Goal: Book appointment/travel/reservation

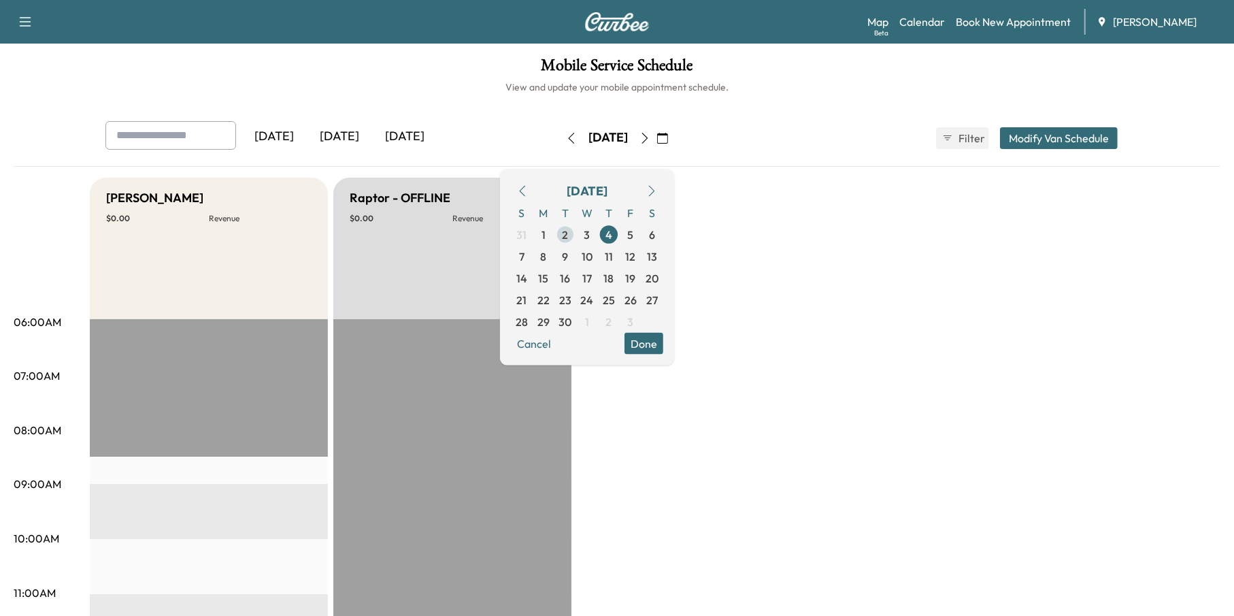
click at [569, 235] on span "2" at bounding box center [566, 234] width 6 height 16
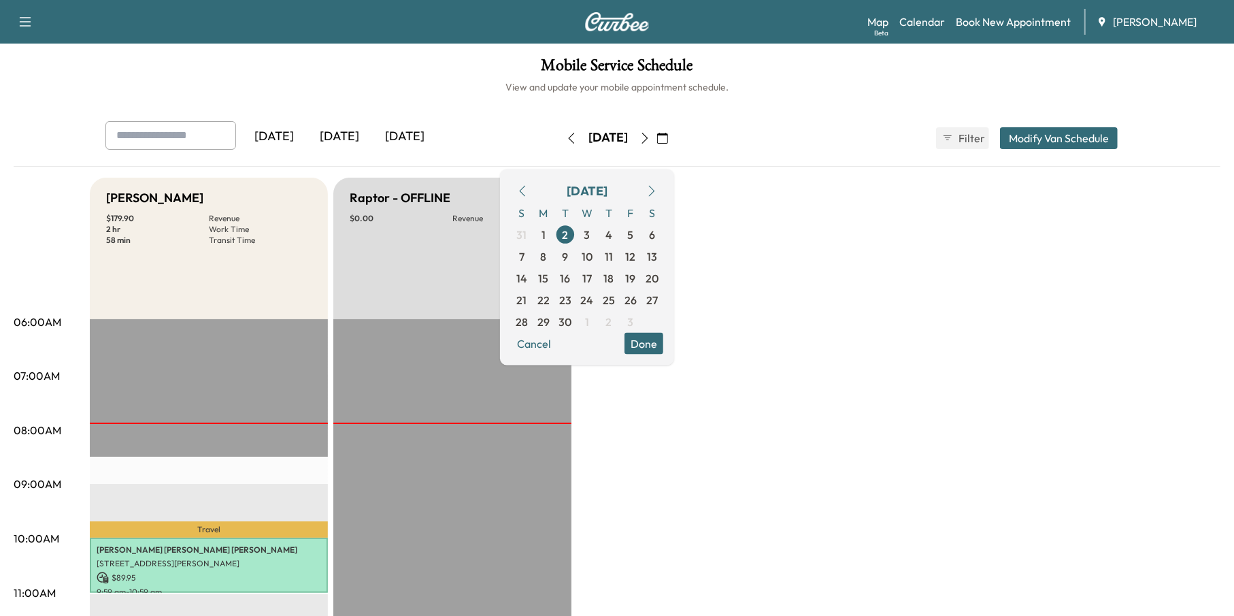
click at [663, 342] on button "Done" at bounding box center [644, 343] width 39 height 22
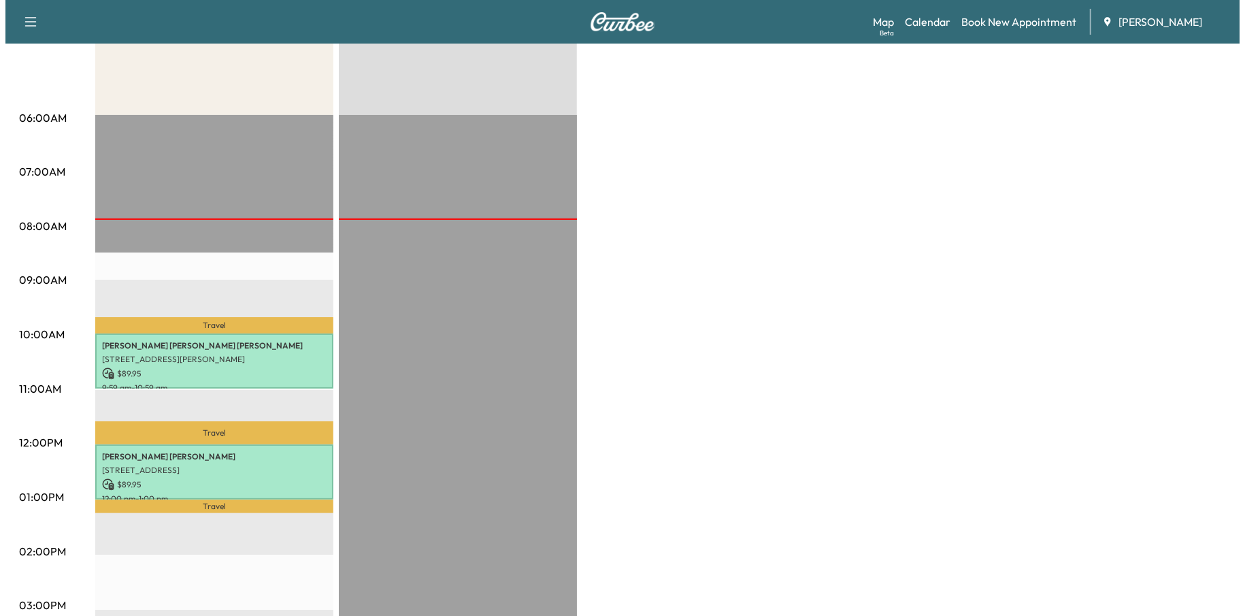
scroll to position [408, 0]
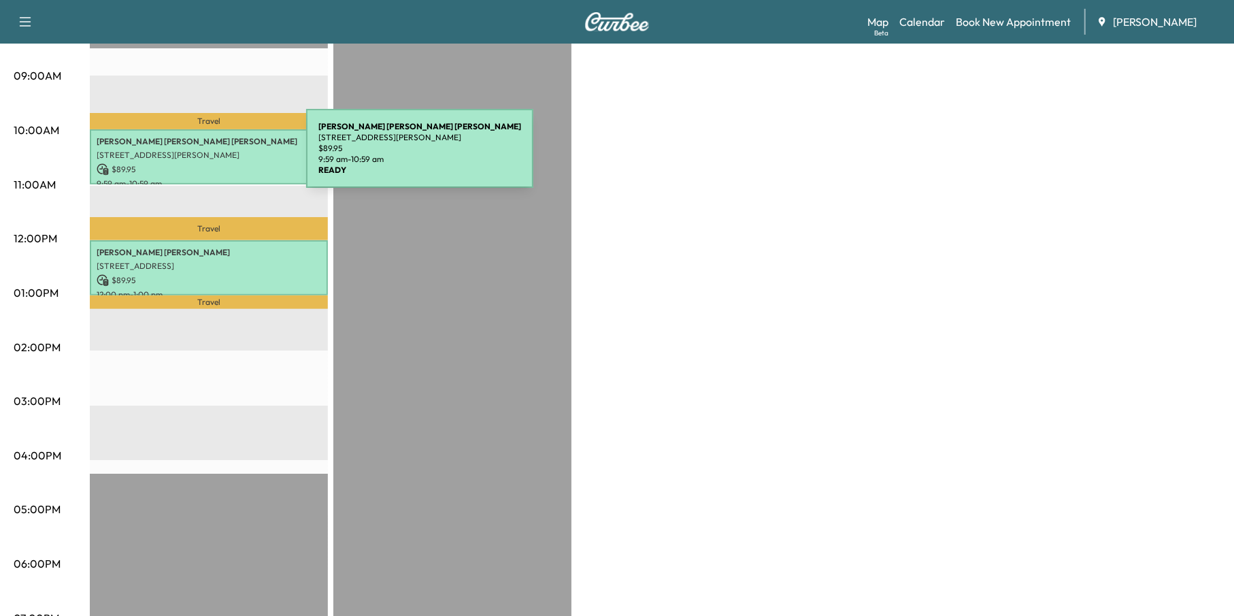
click at [204, 157] on p "[STREET_ADDRESS][PERSON_NAME]" at bounding box center [209, 155] width 225 height 11
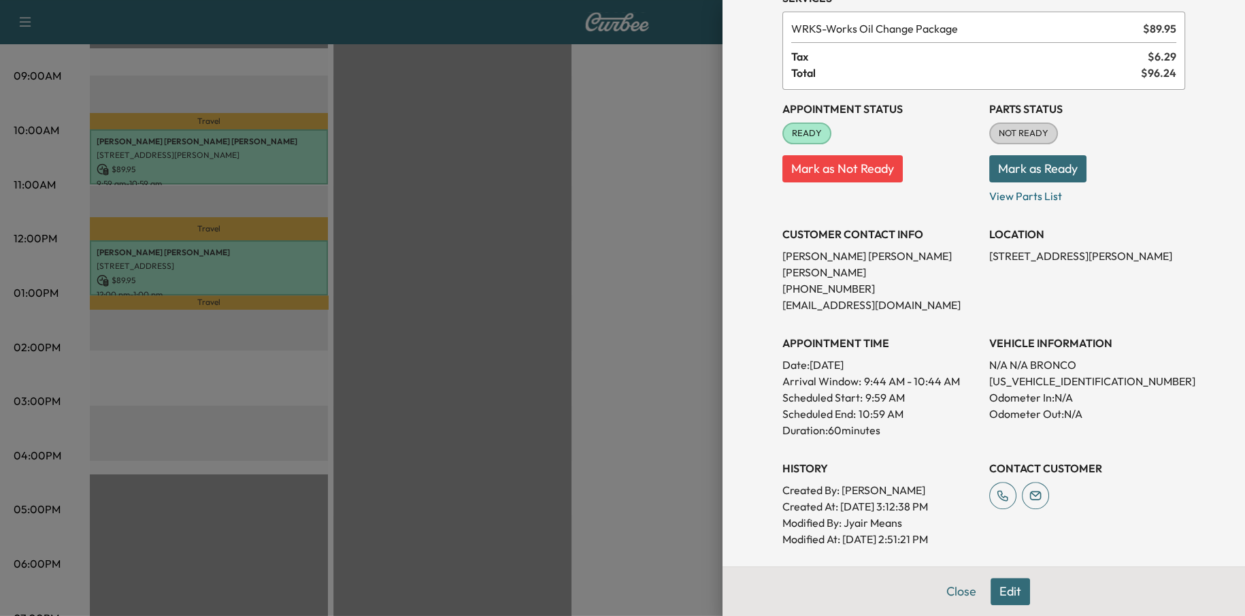
scroll to position [170, 0]
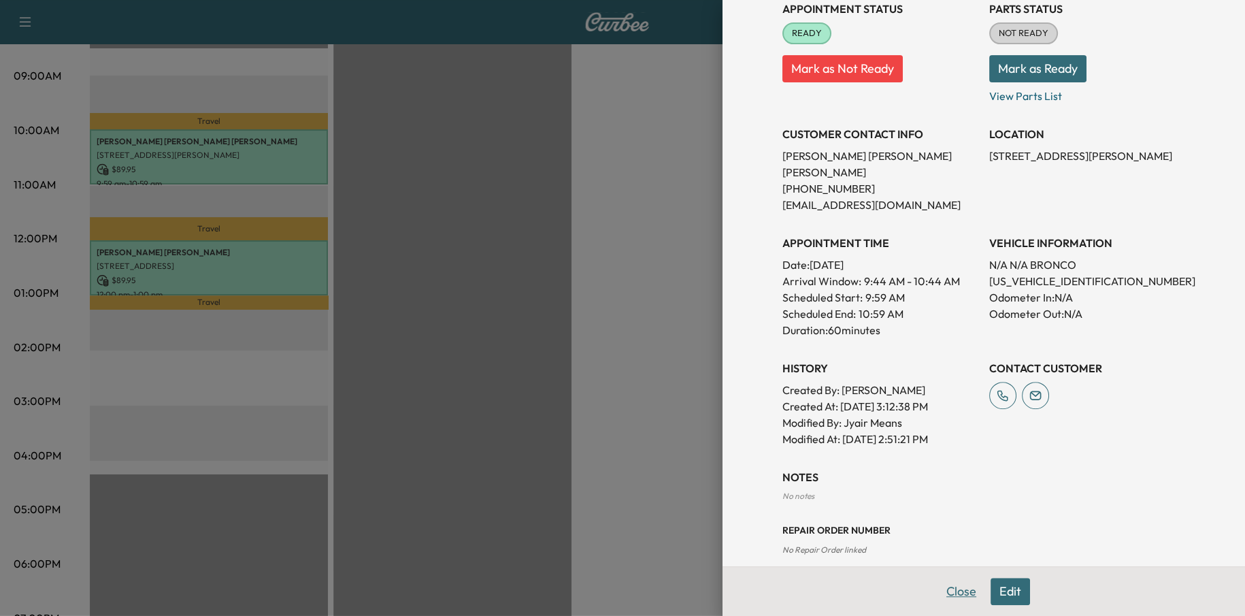
click at [947, 584] on button "Close" at bounding box center [962, 591] width 48 height 27
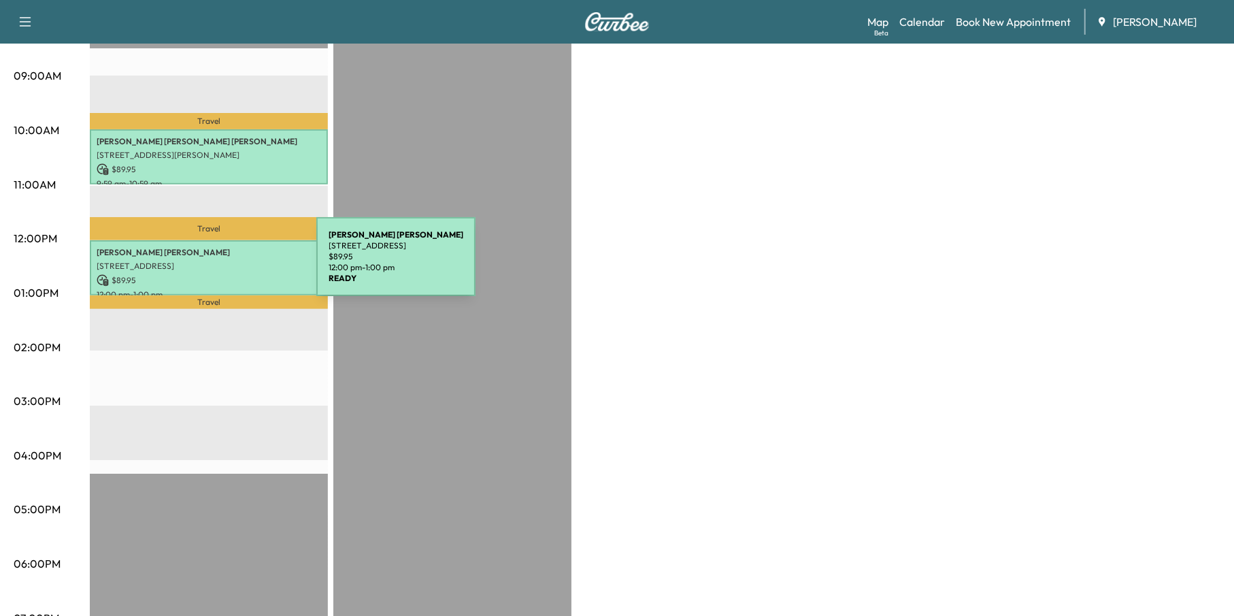
click at [214, 265] on p "[STREET_ADDRESS]" at bounding box center [209, 266] width 225 height 11
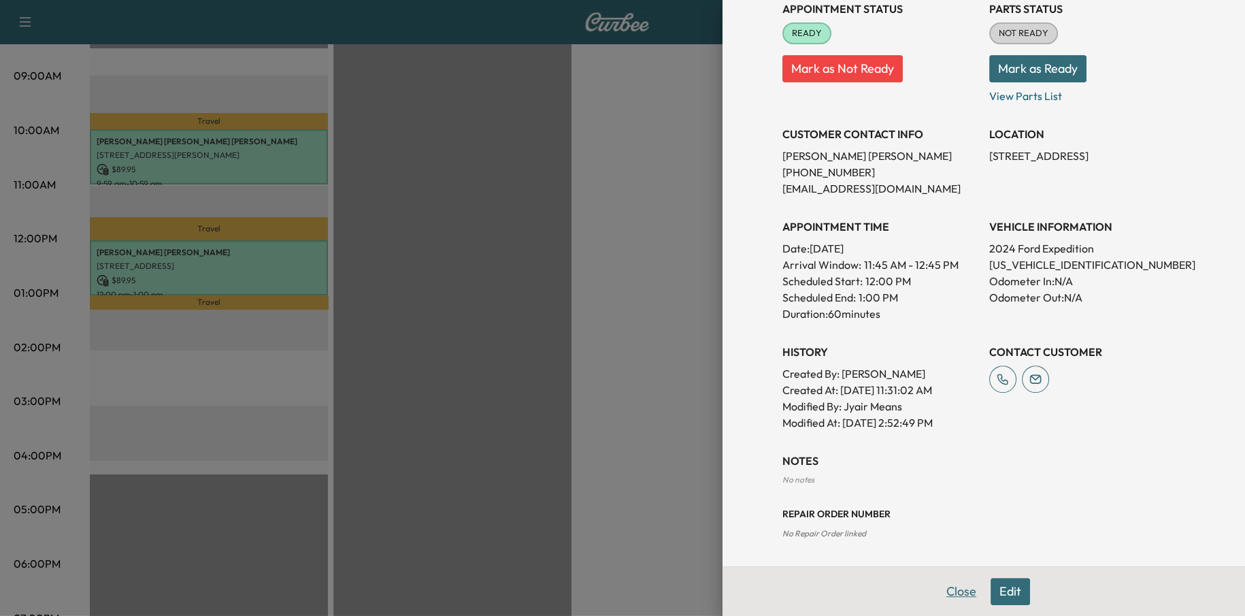
click at [953, 589] on button "Close" at bounding box center [962, 591] width 48 height 27
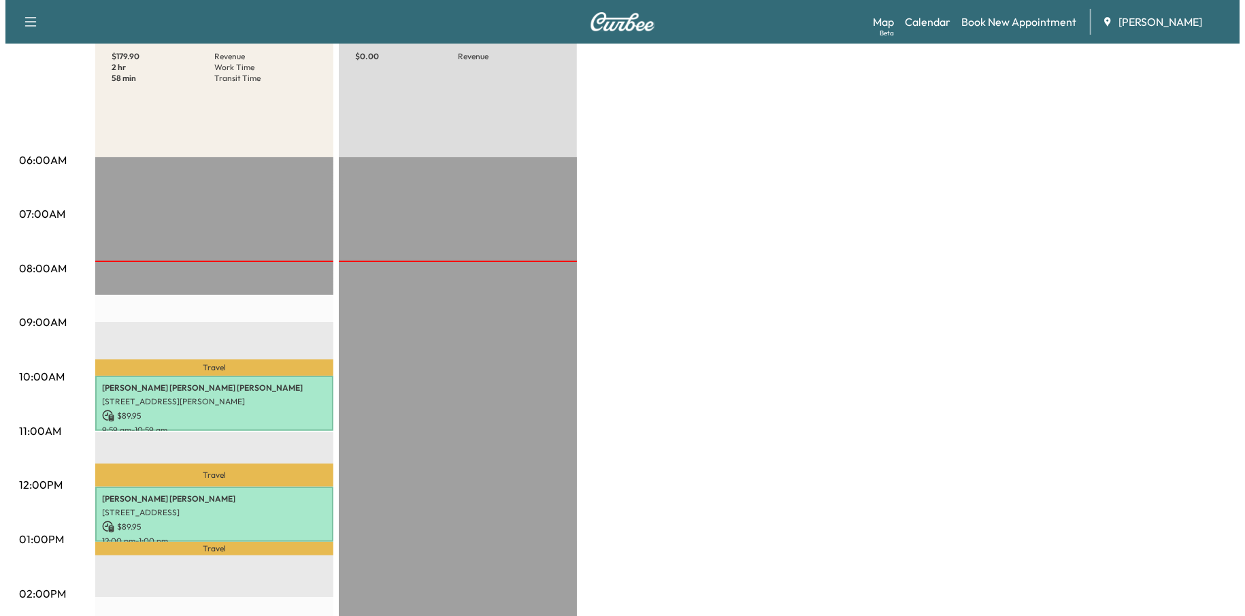
scroll to position [0, 0]
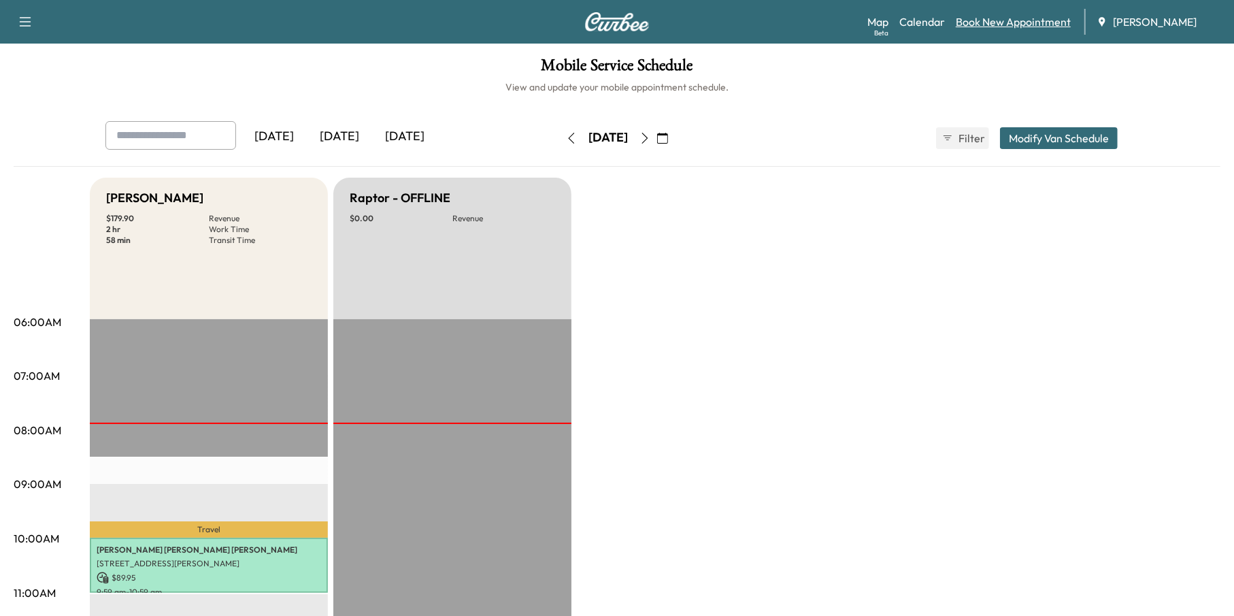
click at [1023, 25] on link "Book New Appointment" at bounding box center [1013, 22] width 115 height 16
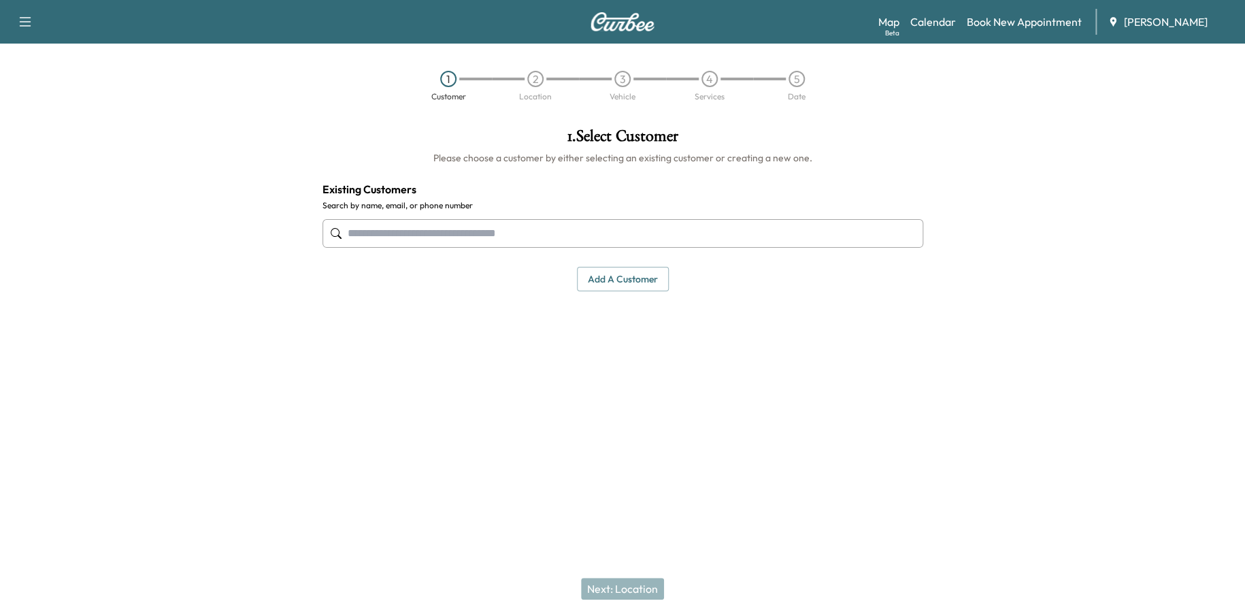
drag, startPoint x: 471, startPoint y: 223, endPoint x: 470, endPoint y: 235, distance: 11.6
click at [470, 229] on input "text" at bounding box center [623, 233] width 601 height 29
paste input "**********"
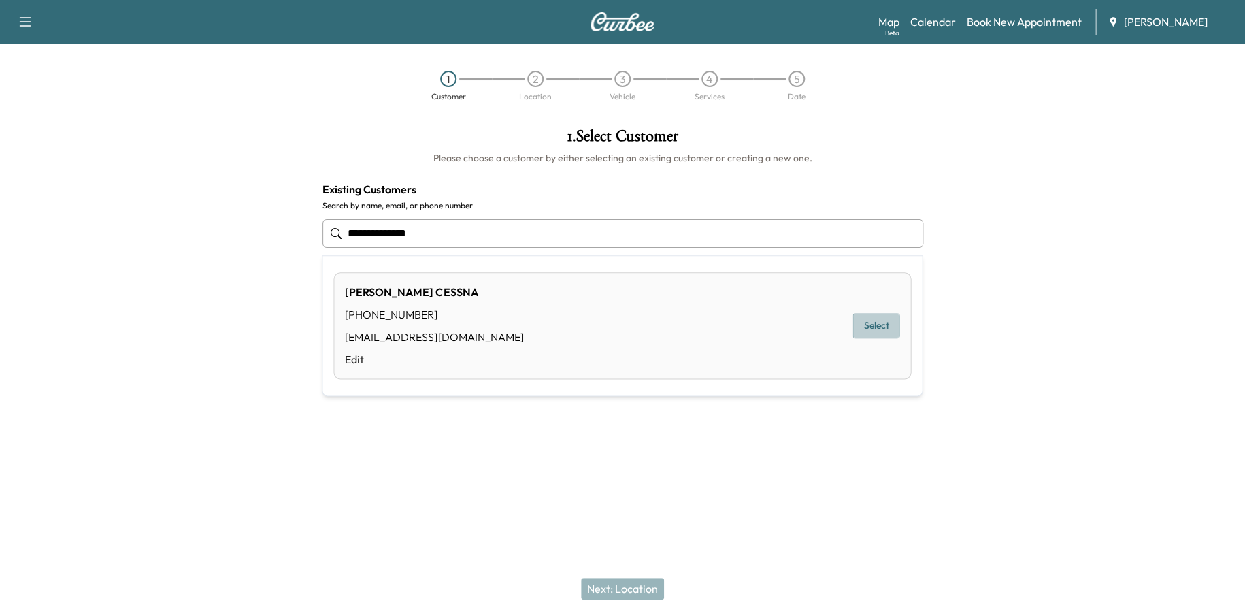
click at [885, 331] on button "Select" at bounding box center [876, 325] width 47 height 25
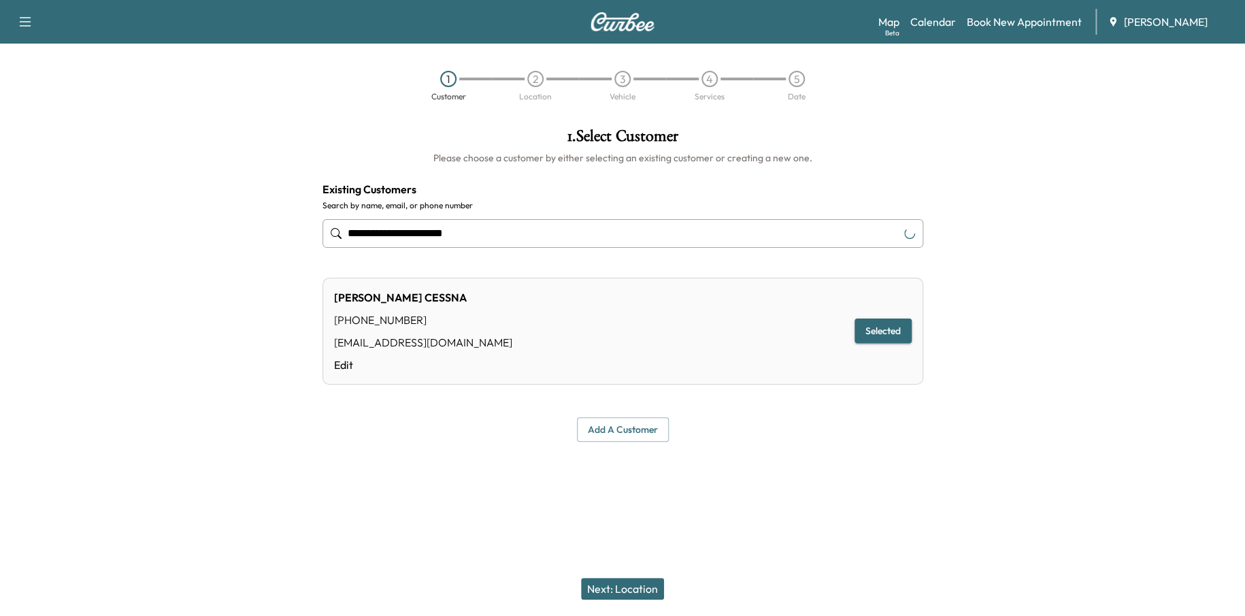
type input "**********"
click at [650, 586] on button "Next: Location" at bounding box center [622, 589] width 83 height 22
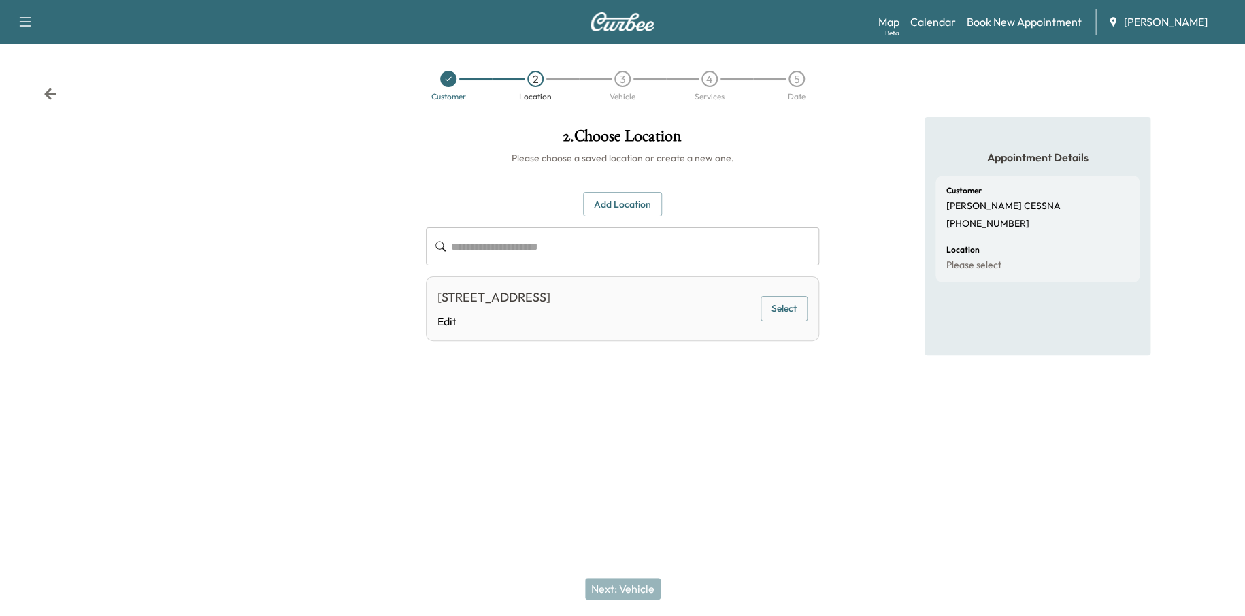
click at [48, 95] on icon at bounding box center [51, 94] width 14 height 14
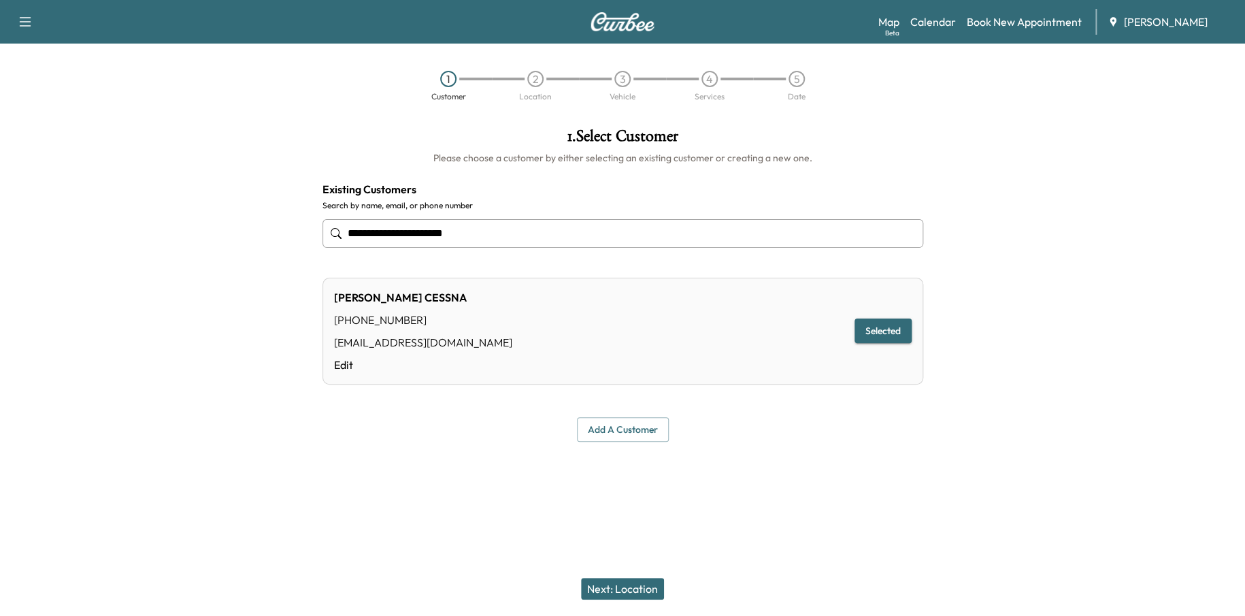
click at [642, 583] on button "Next: Location" at bounding box center [622, 589] width 83 height 22
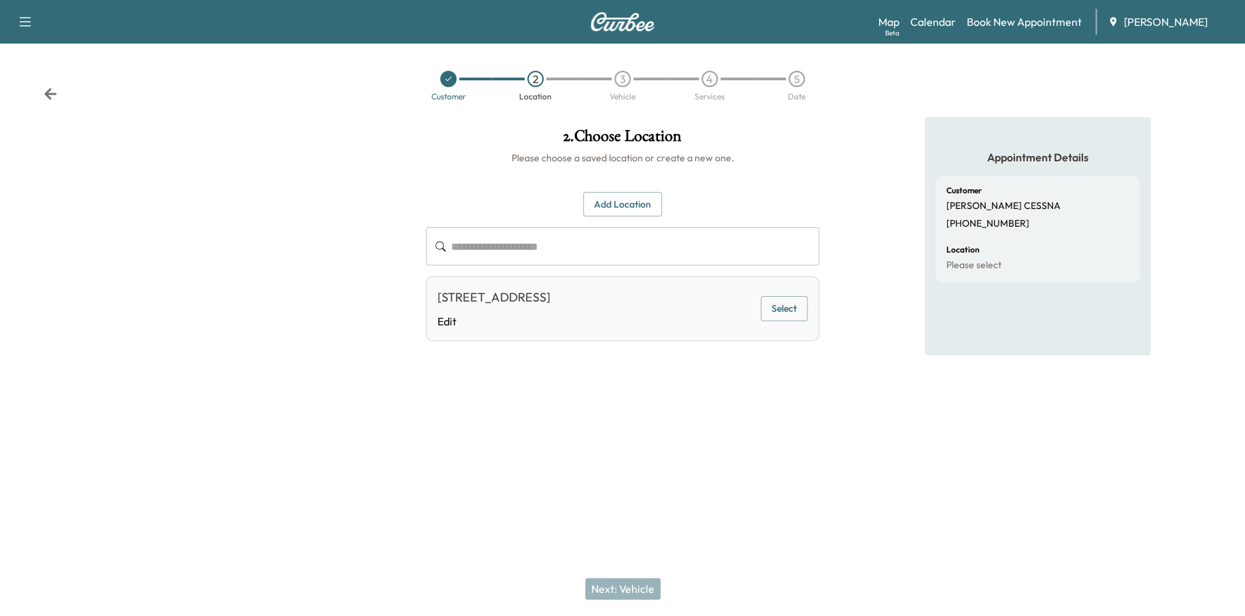
click at [772, 305] on button "Select" at bounding box center [784, 308] width 47 height 25
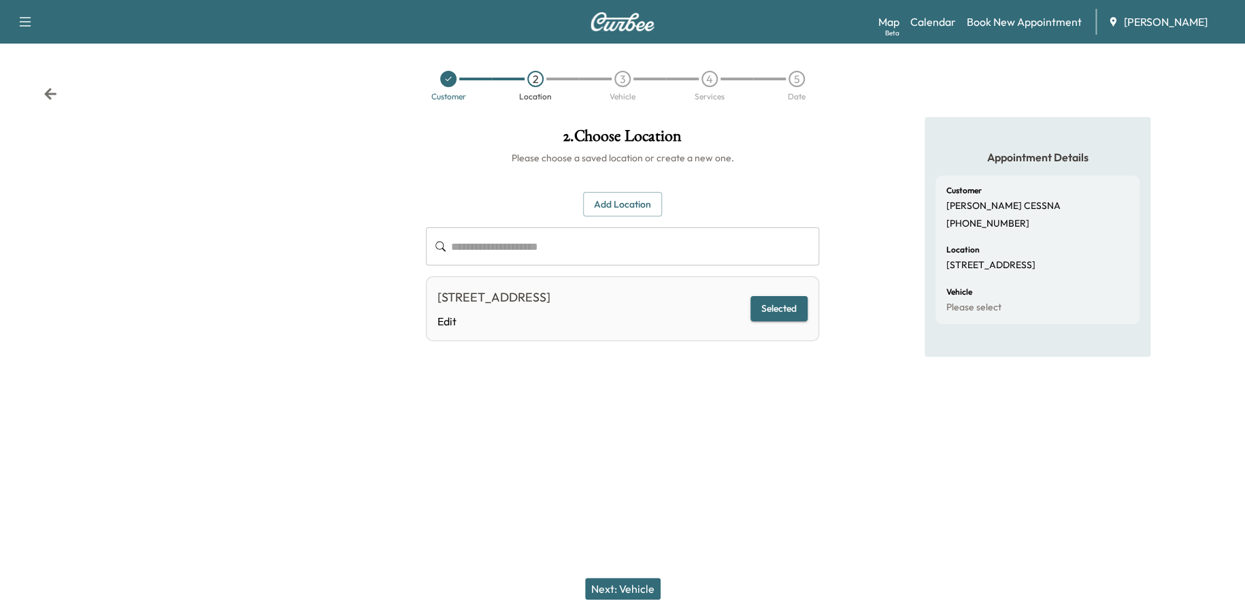
click at [621, 583] on button "Next: Vehicle" at bounding box center [623, 589] width 76 height 22
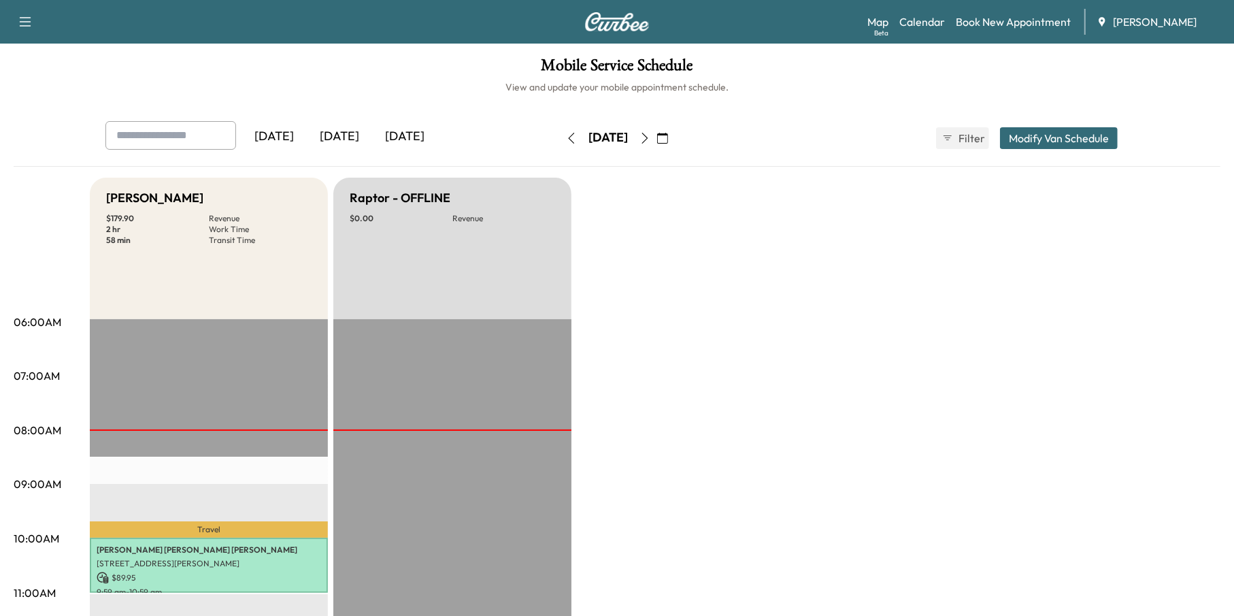
click at [651, 137] on icon "button" at bounding box center [645, 138] width 11 height 11
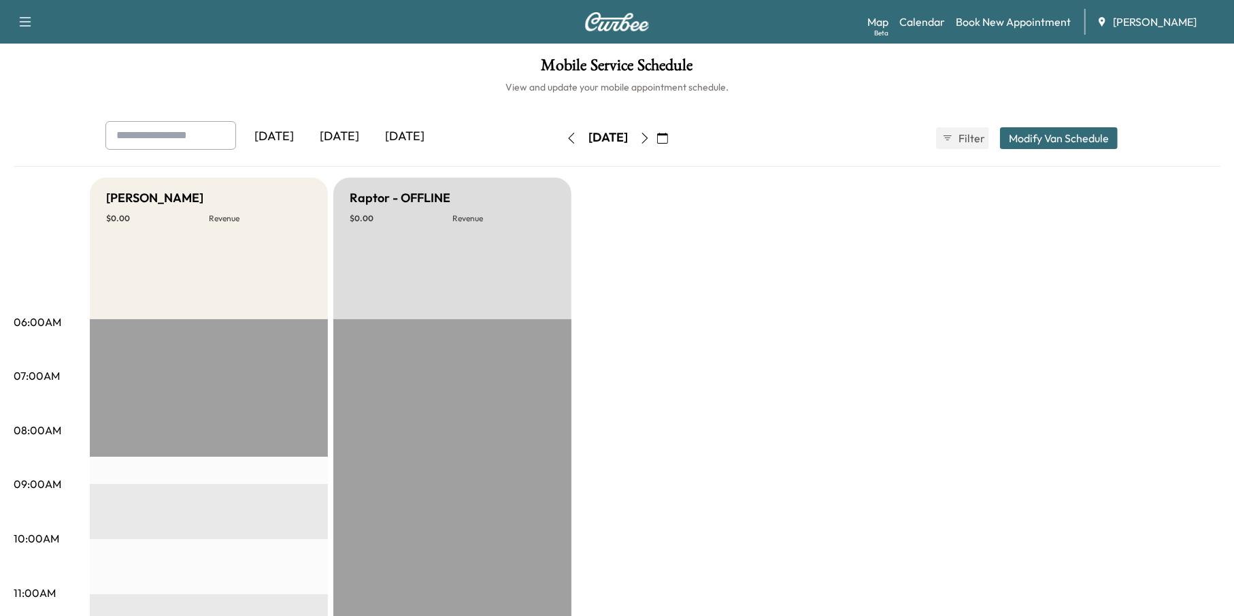
click at [569, 139] on icon "button" at bounding box center [572, 138] width 6 height 11
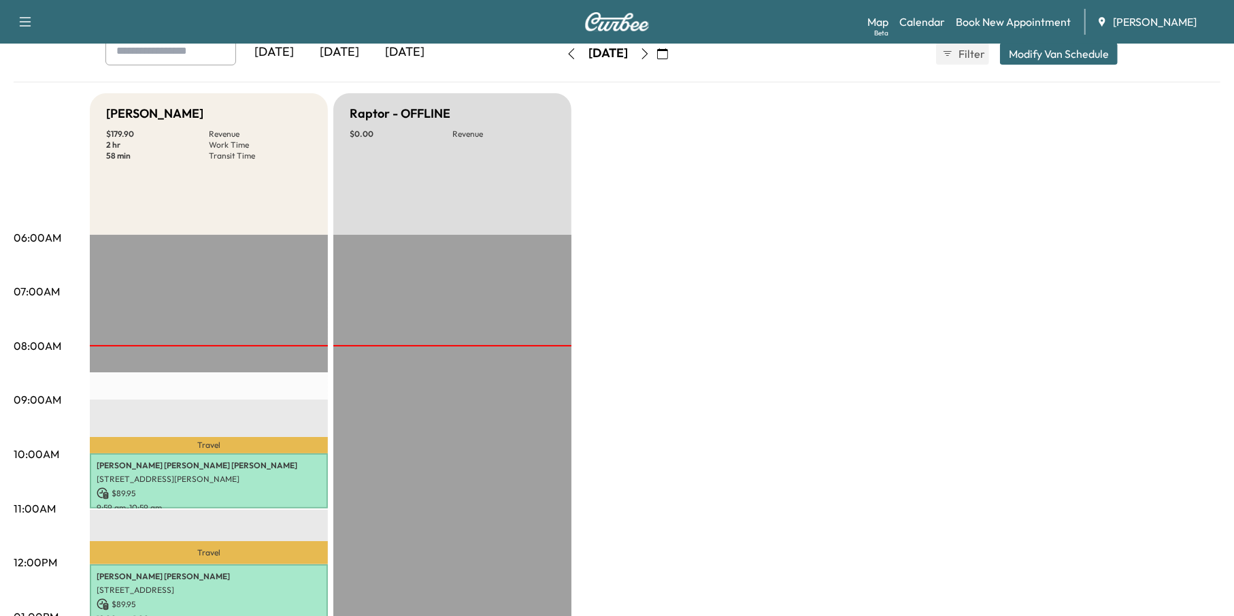
scroll to position [68, 0]
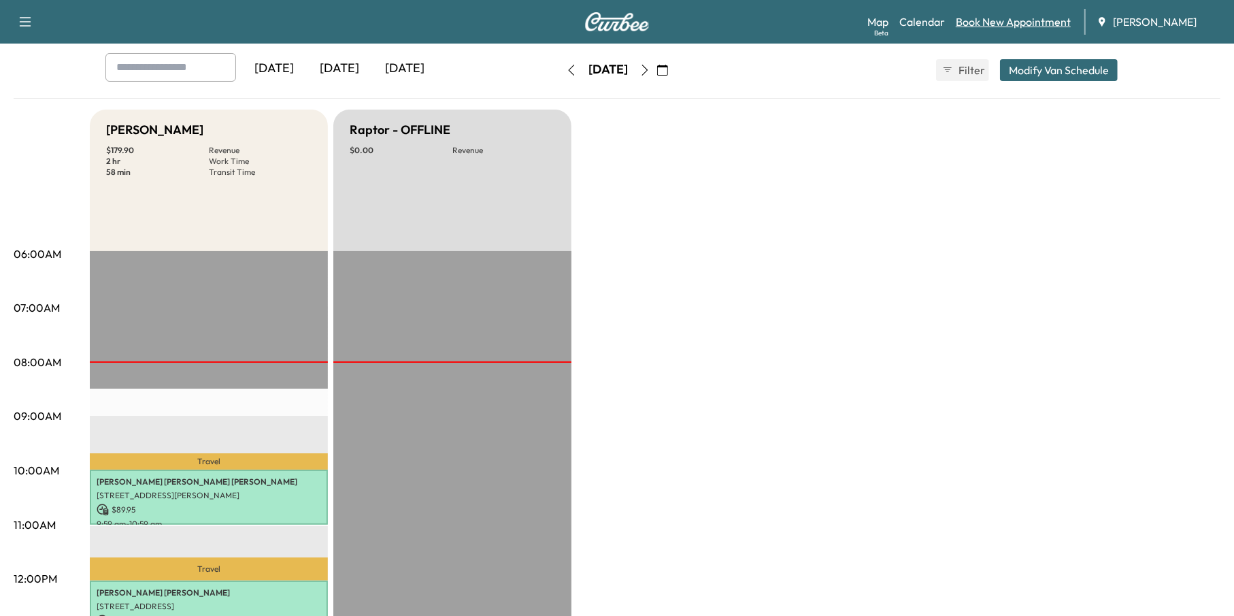
click at [1030, 21] on link "Book New Appointment" at bounding box center [1013, 22] width 115 height 16
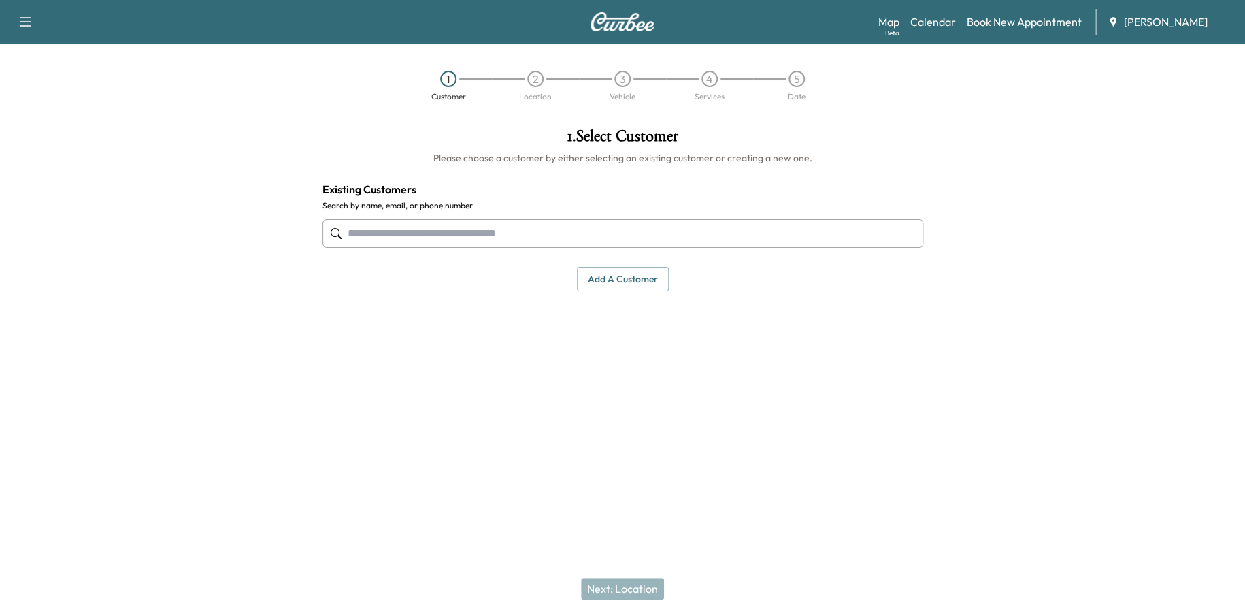
paste input "**********"
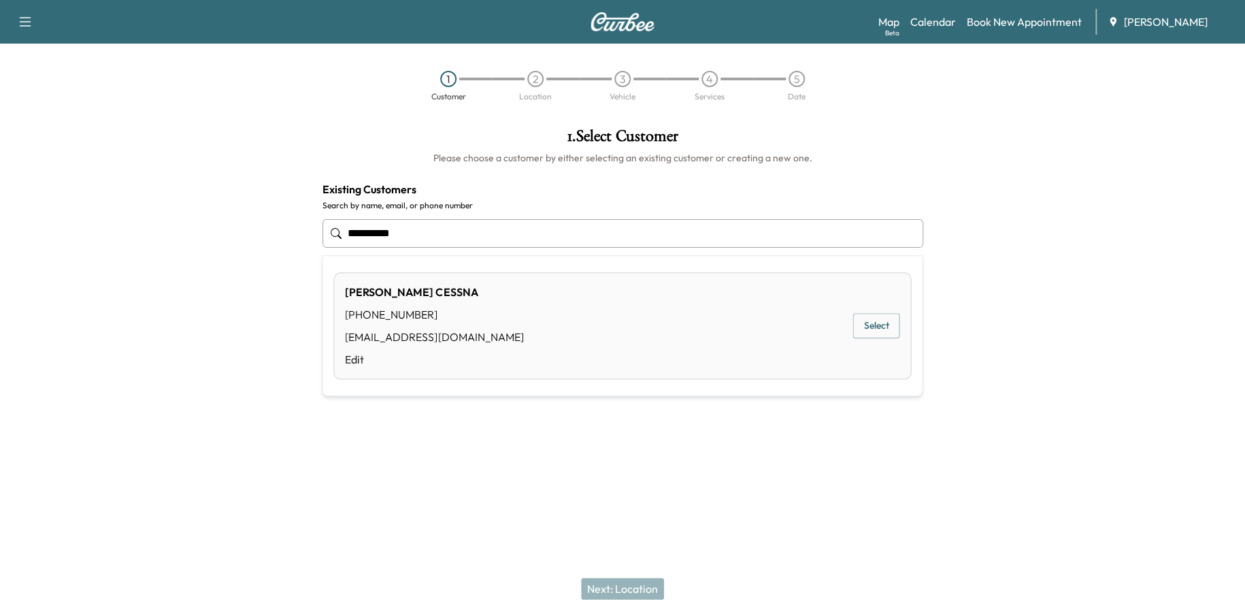
click at [884, 329] on button "Select" at bounding box center [876, 325] width 47 height 25
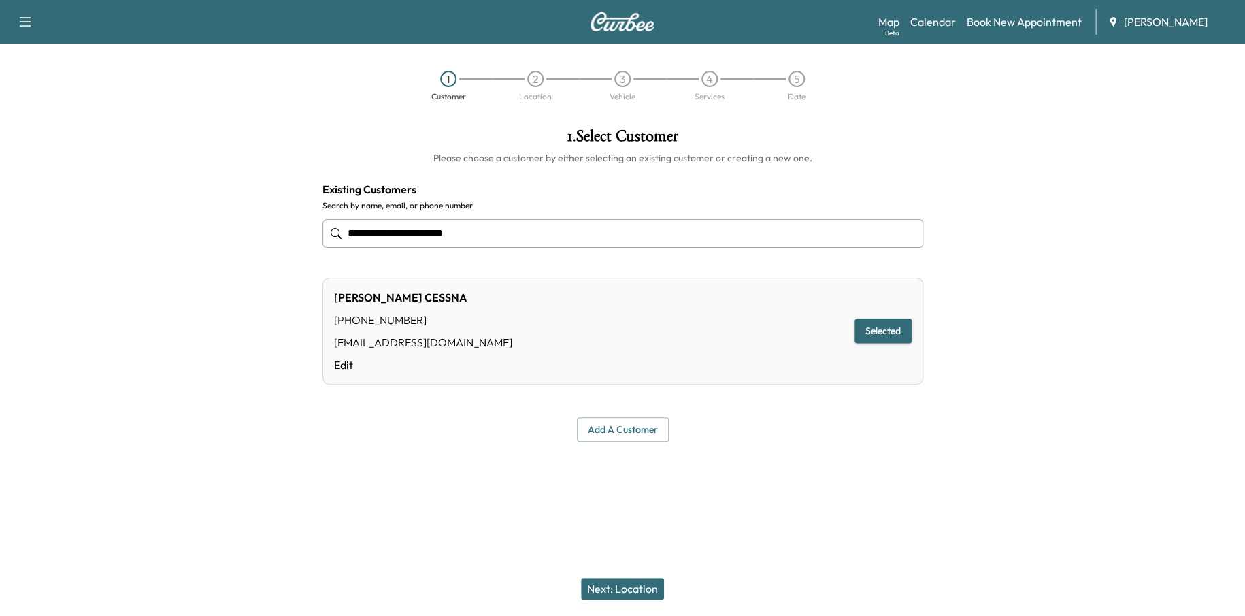
type input "**********"
click at [643, 588] on button "Next: Location" at bounding box center [622, 589] width 83 height 22
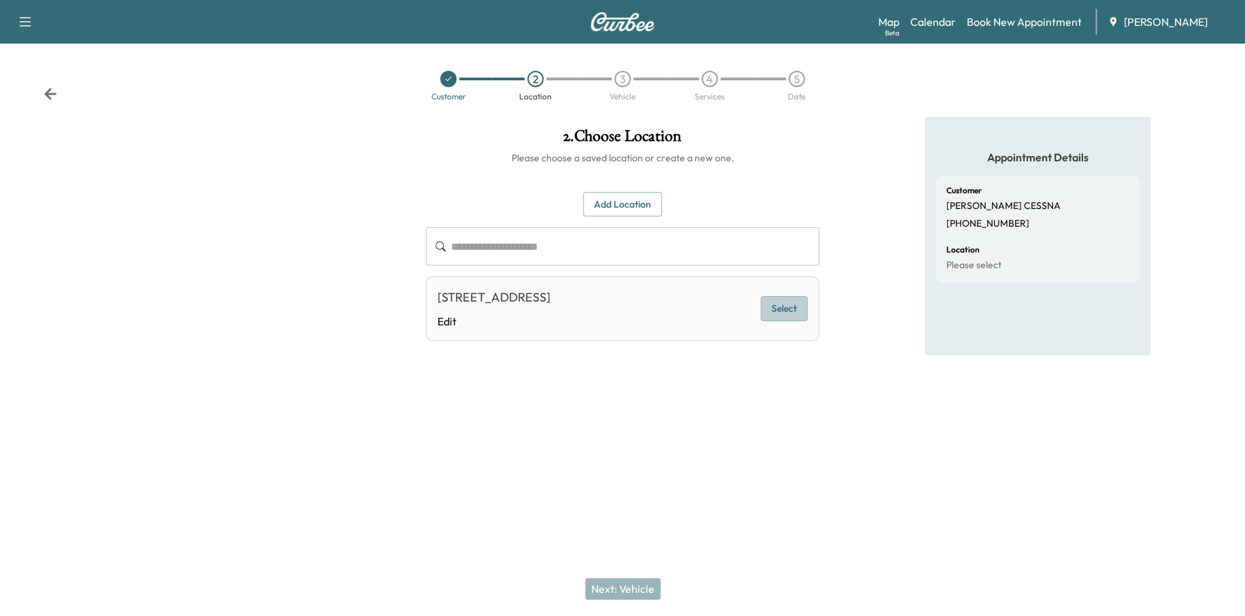
click at [783, 299] on button "Select" at bounding box center [784, 308] width 47 height 25
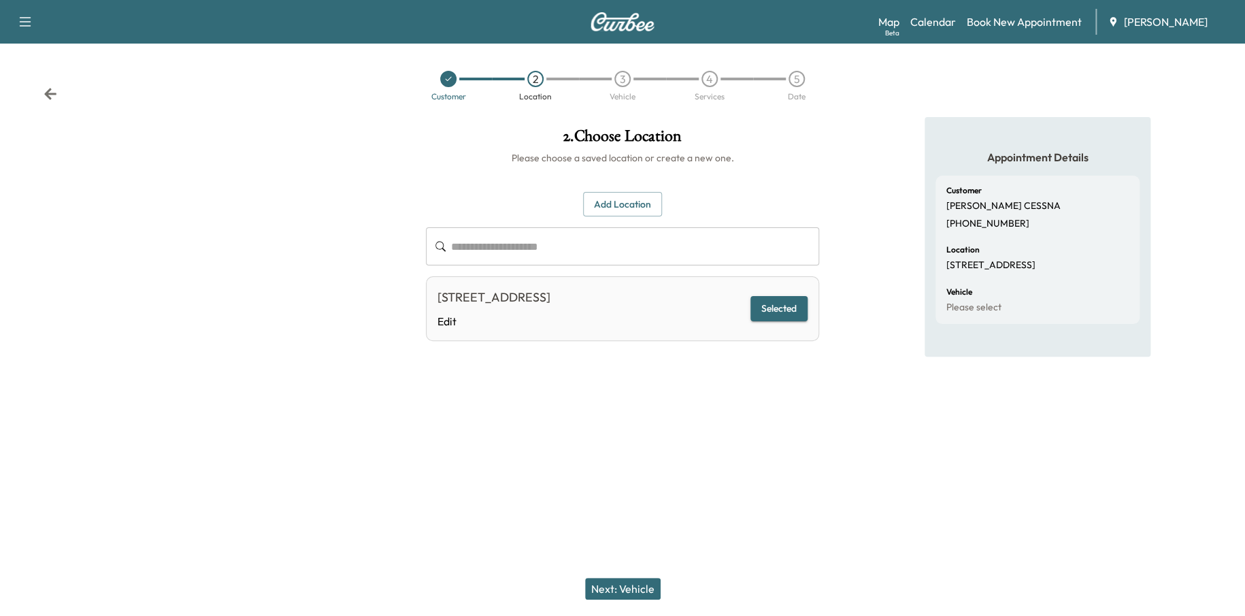
click at [618, 580] on button "Next: Vehicle" at bounding box center [623, 589] width 76 height 22
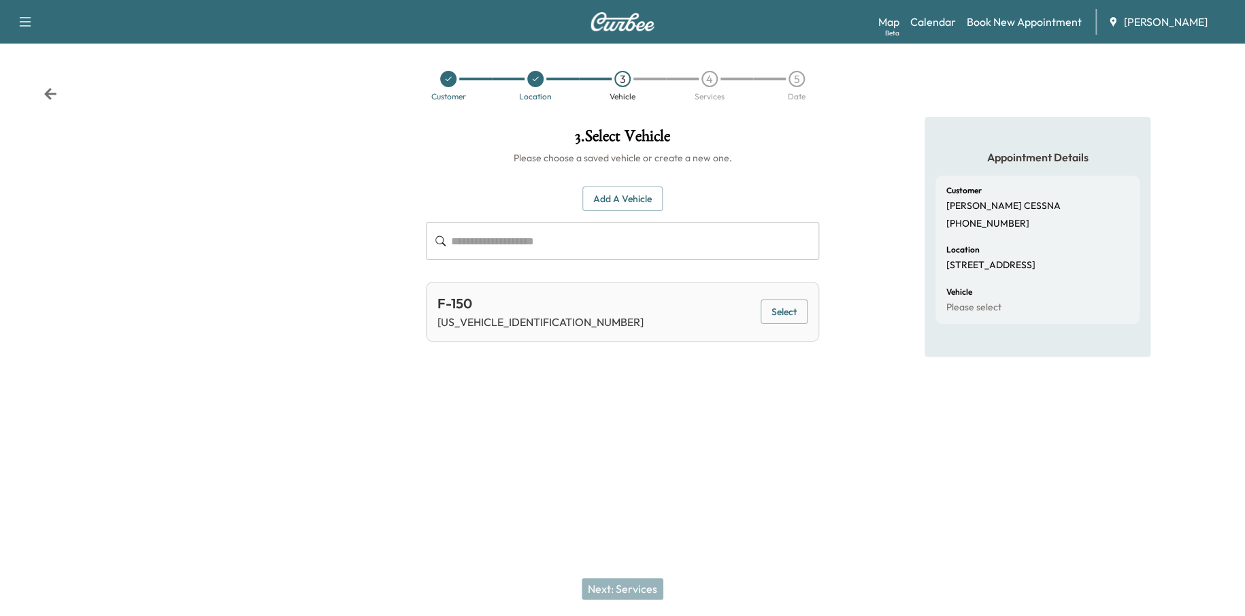
click at [789, 308] on button "Select" at bounding box center [784, 311] width 47 height 25
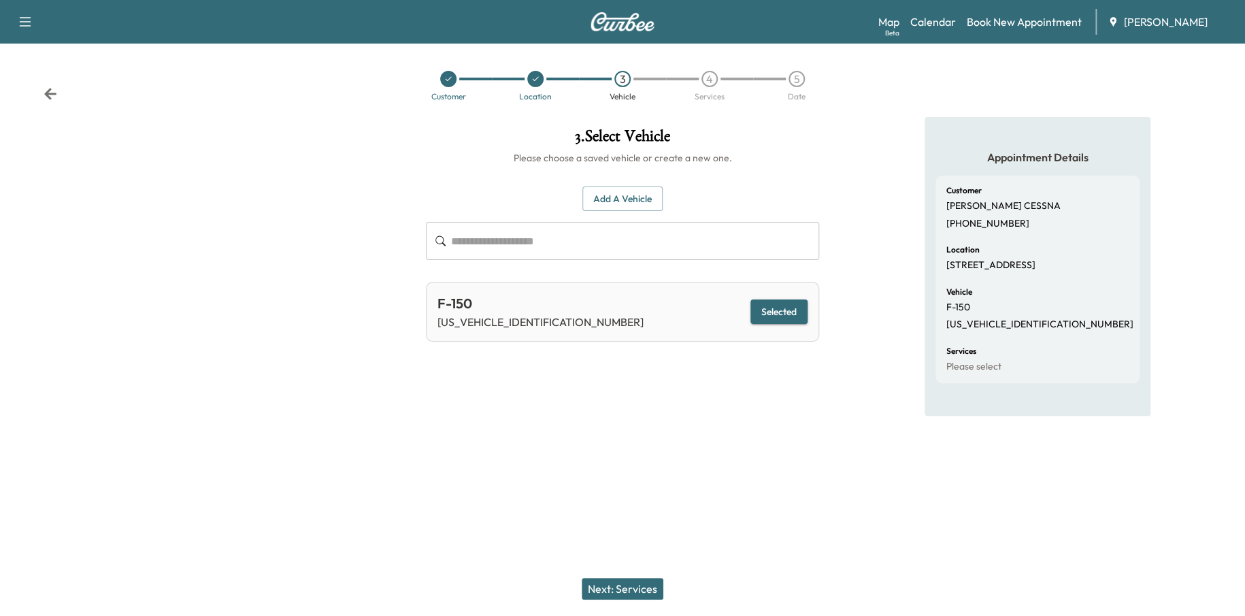
click at [647, 580] on button "Next: Services" at bounding box center [623, 589] width 82 height 22
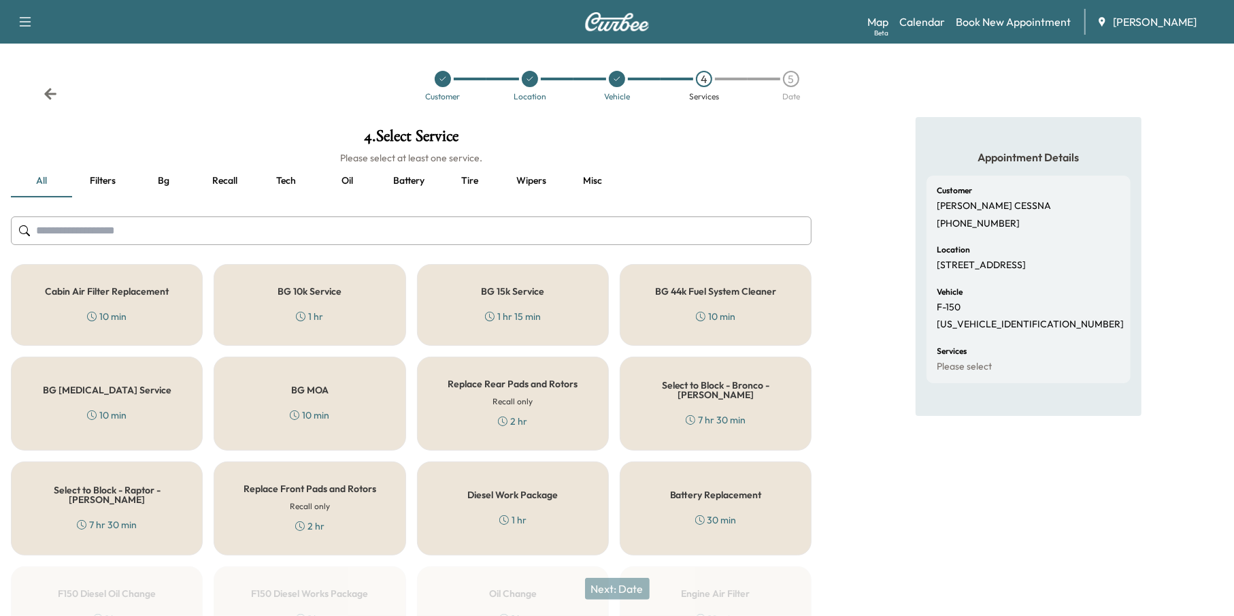
click at [340, 176] on button "Oil" at bounding box center [347, 181] width 61 height 33
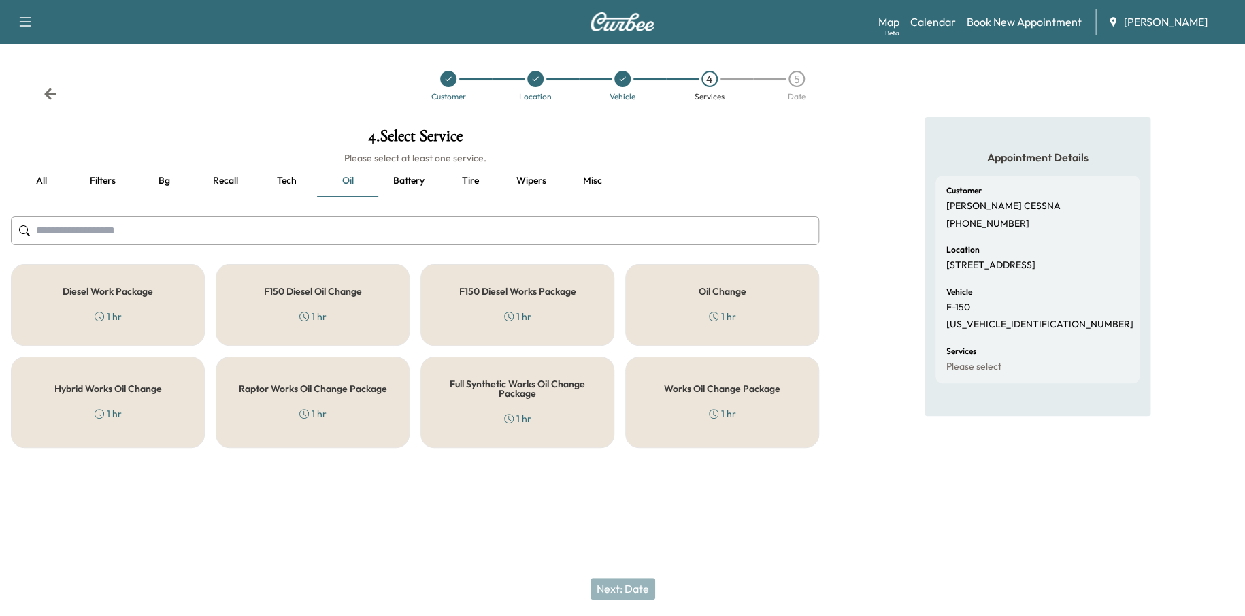
click at [697, 425] on div "Works Oil Change Package 1 hr" at bounding box center [722, 402] width 194 height 91
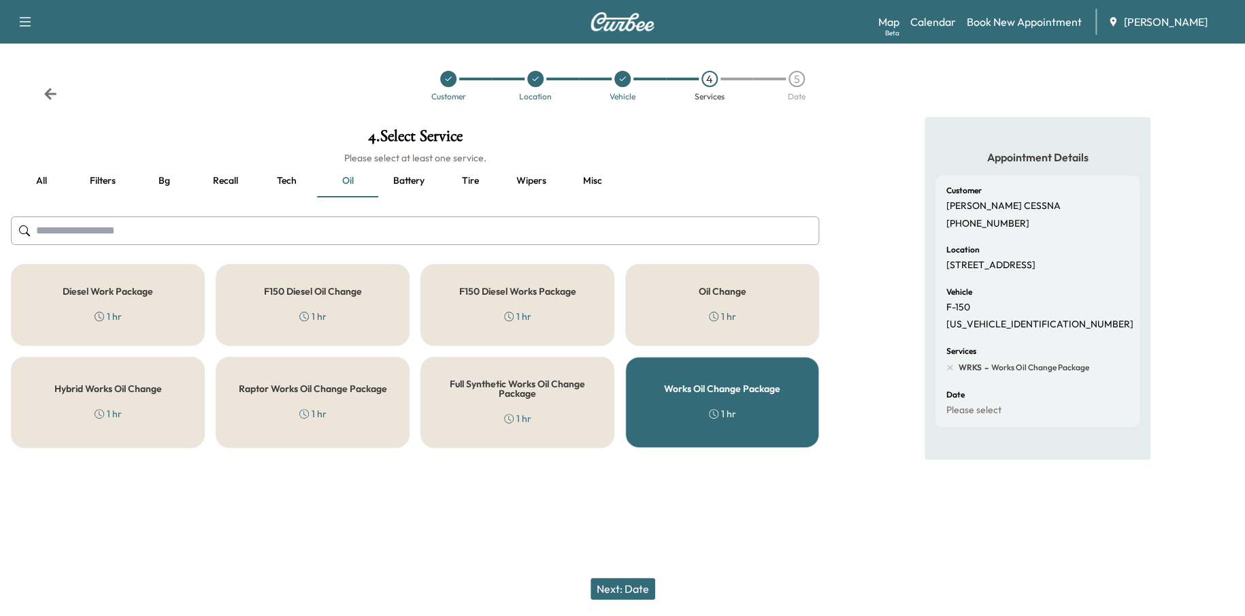
click at [622, 585] on button "Next: Date" at bounding box center [623, 589] width 65 height 22
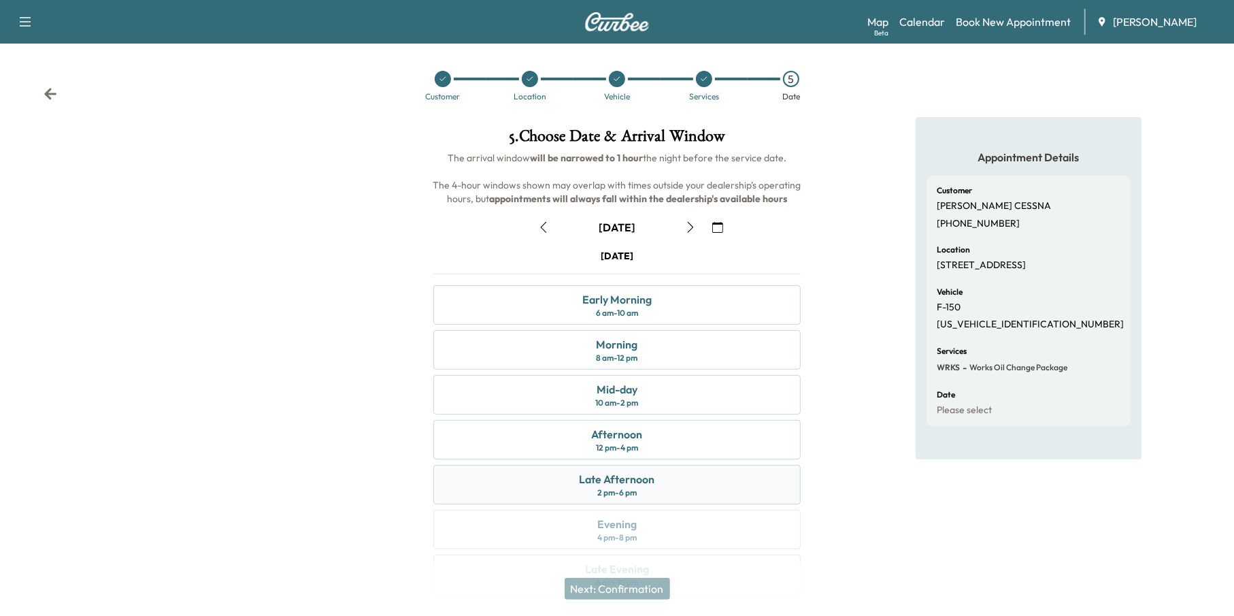
click at [648, 493] on div "Late Afternoon 2 pm - 6 pm" at bounding box center [617, 484] width 368 height 39
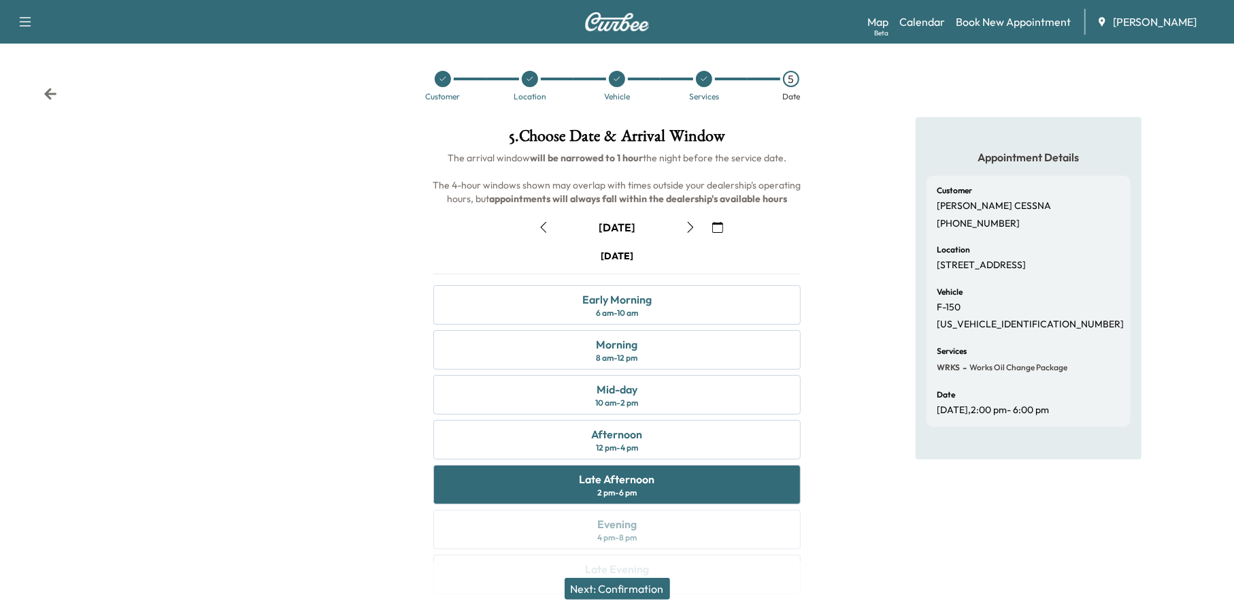
click at [625, 587] on button "Next: Confirmation" at bounding box center [617, 589] width 105 height 22
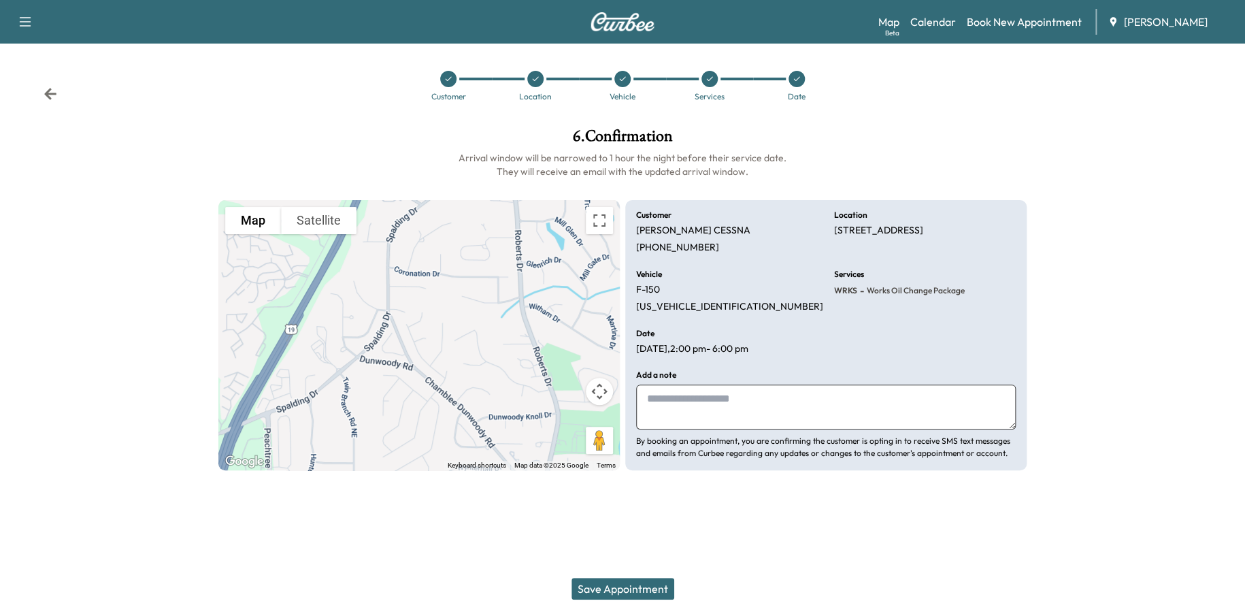
click at [632, 579] on button "Save Appointment" at bounding box center [623, 589] width 103 height 22
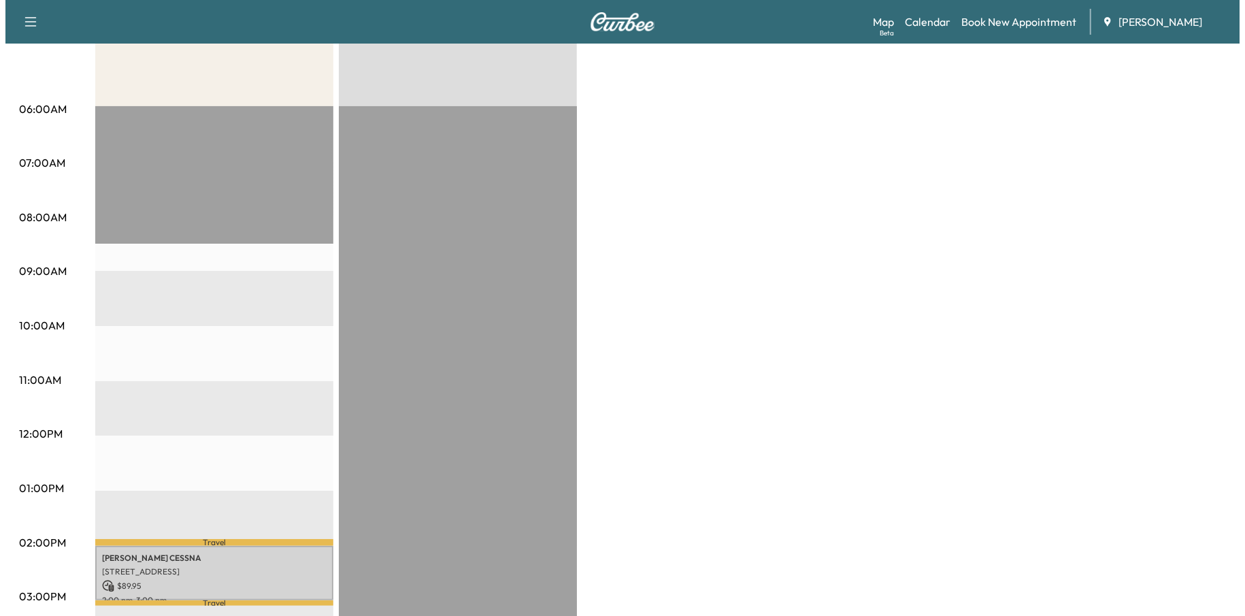
scroll to position [408, 0]
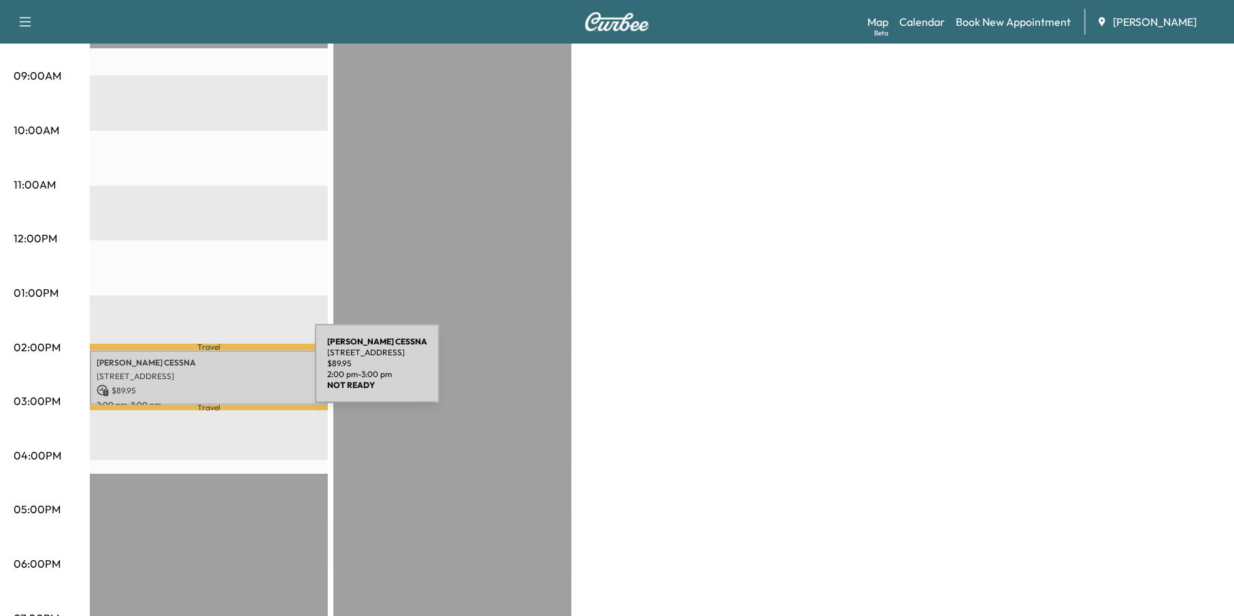
click at [213, 371] on p "[STREET_ADDRESS]" at bounding box center [209, 376] width 225 height 11
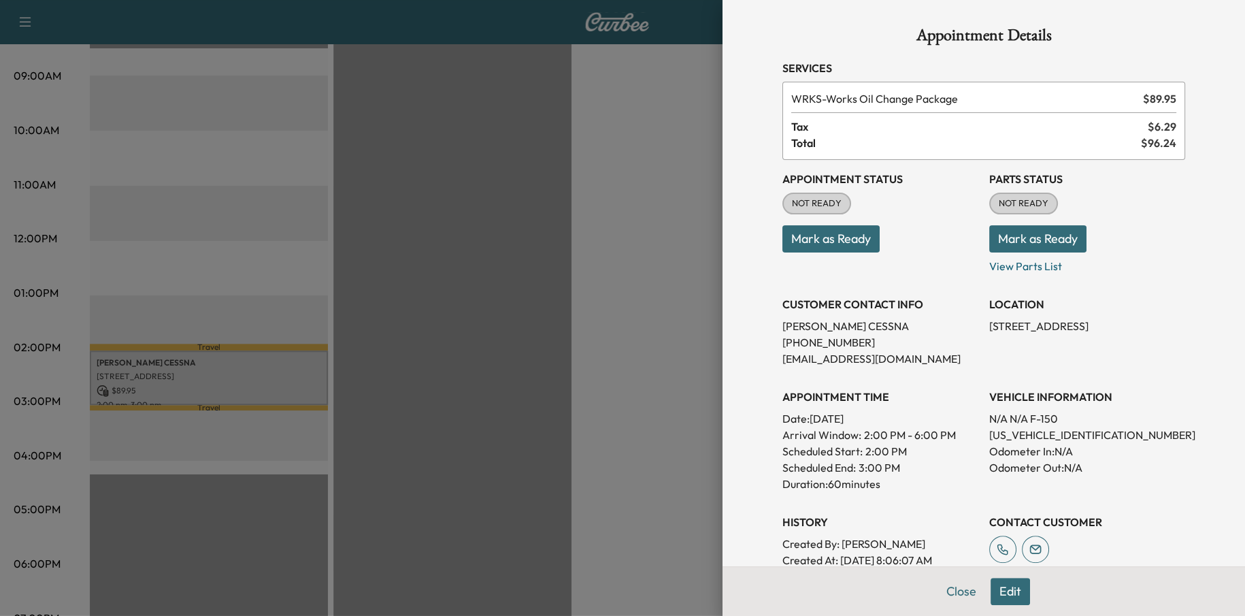
click at [994, 587] on button "Edit" at bounding box center [1010, 591] width 39 height 27
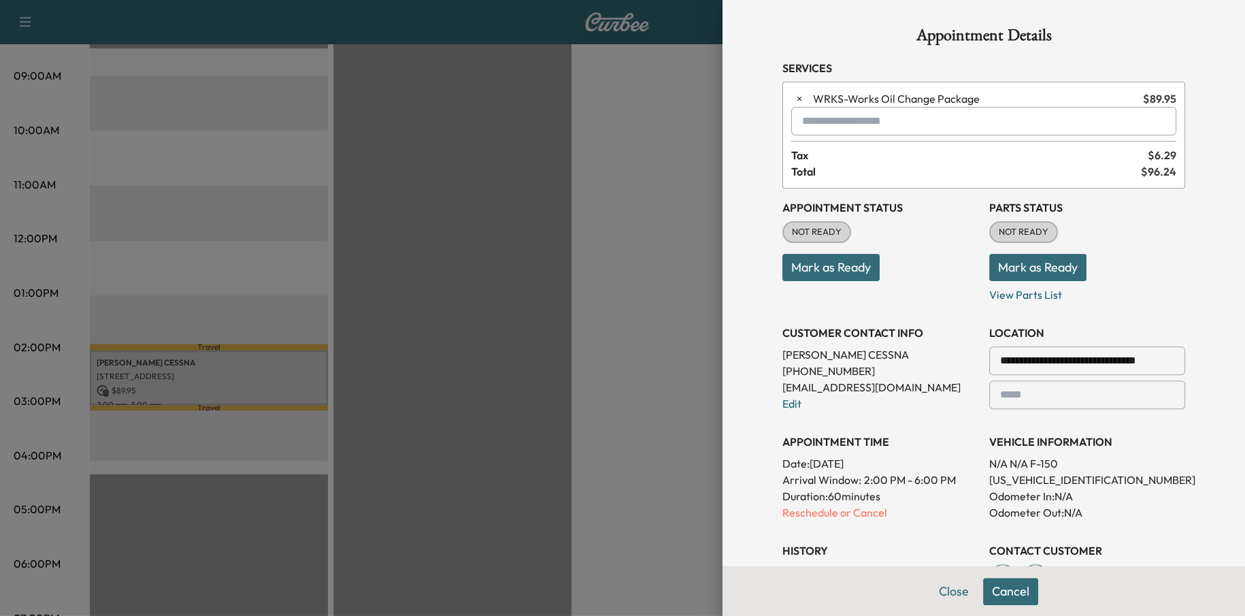
click at [823, 510] on p "Reschedule or Cancel" at bounding box center [881, 512] width 196 height 16
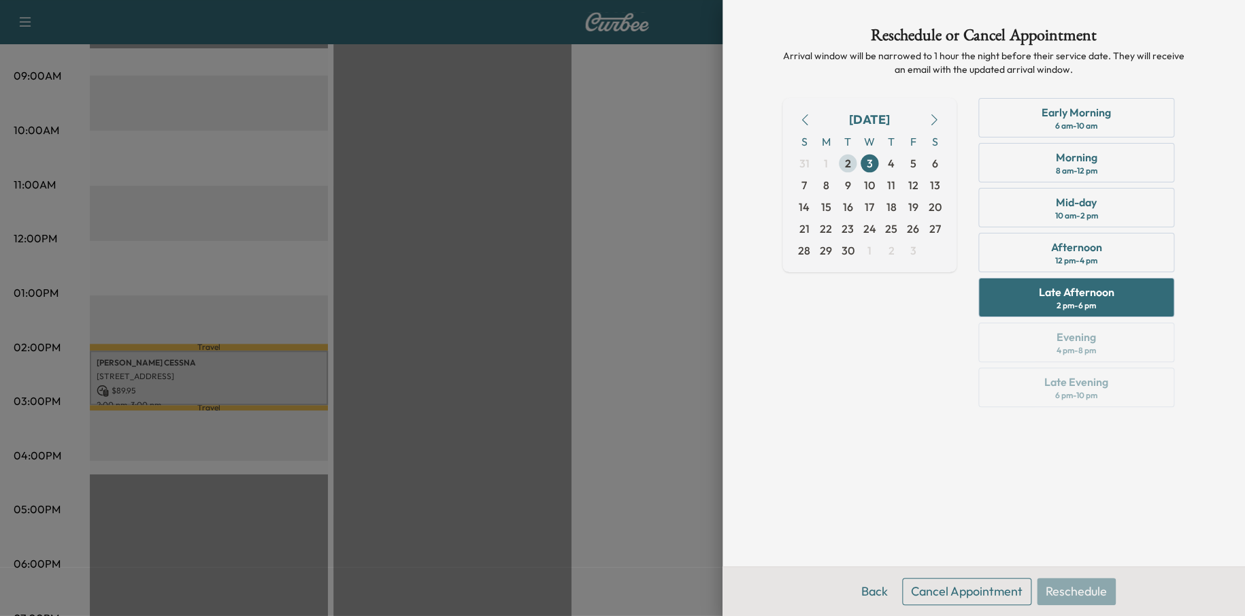
click at [851, 159] on span "2" at bounding box center [848, 163] width 22 height 22
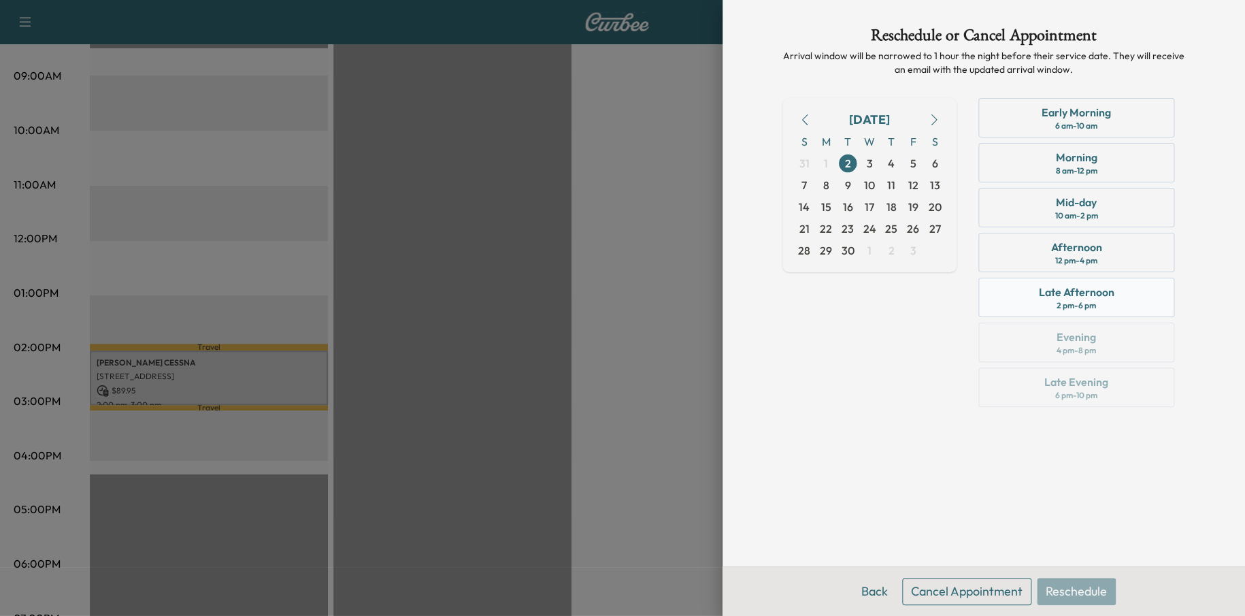
click at [1098, 289] on div "Late Afternoon" at bounding box center [1077, 292] width 76 height 16
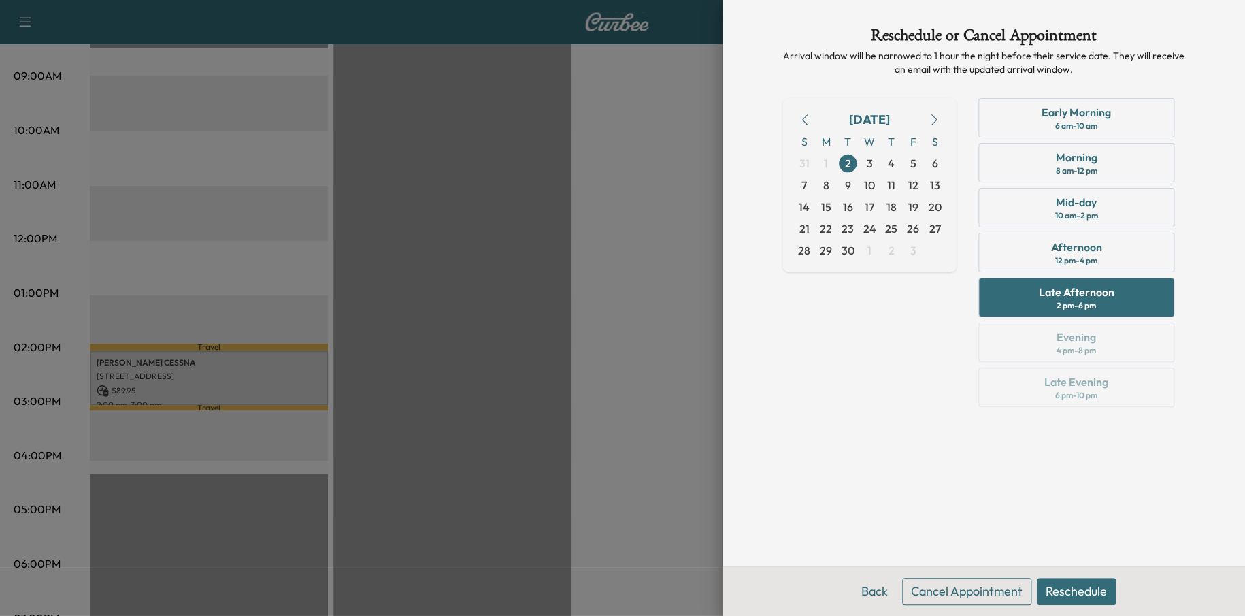
click at [1095, 581] on button "Reschedule" at bounding box center [1076, 591] width 79 height 27
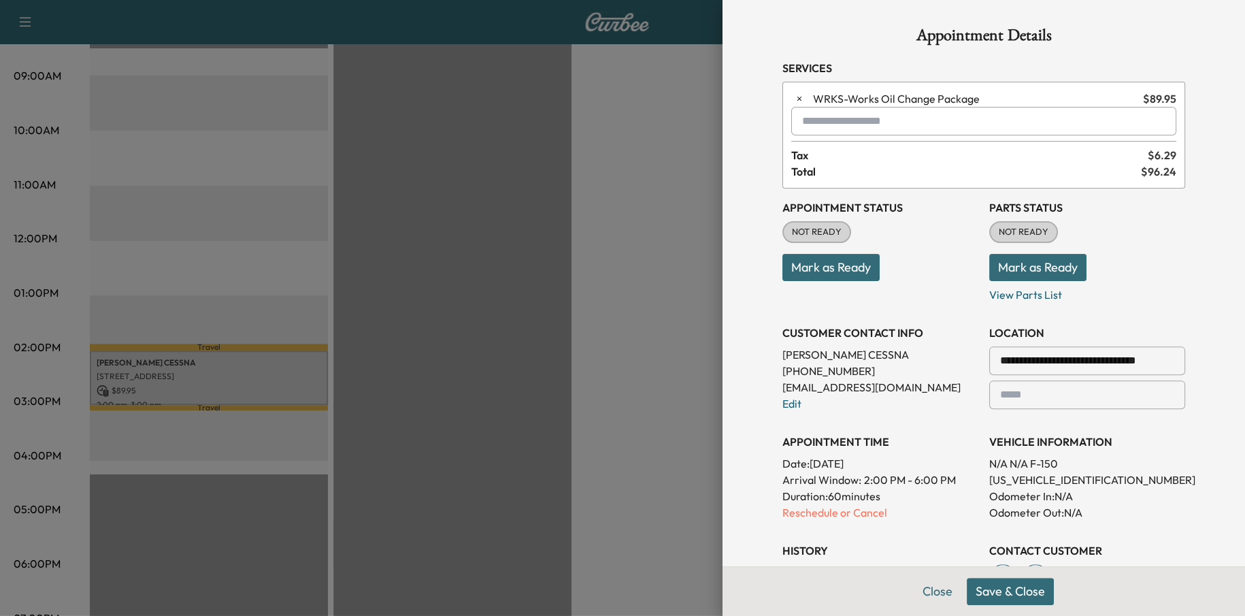
click at [1004, 585] on button "Save & Close" at bounding box center [1010, 591] width 87 height 27
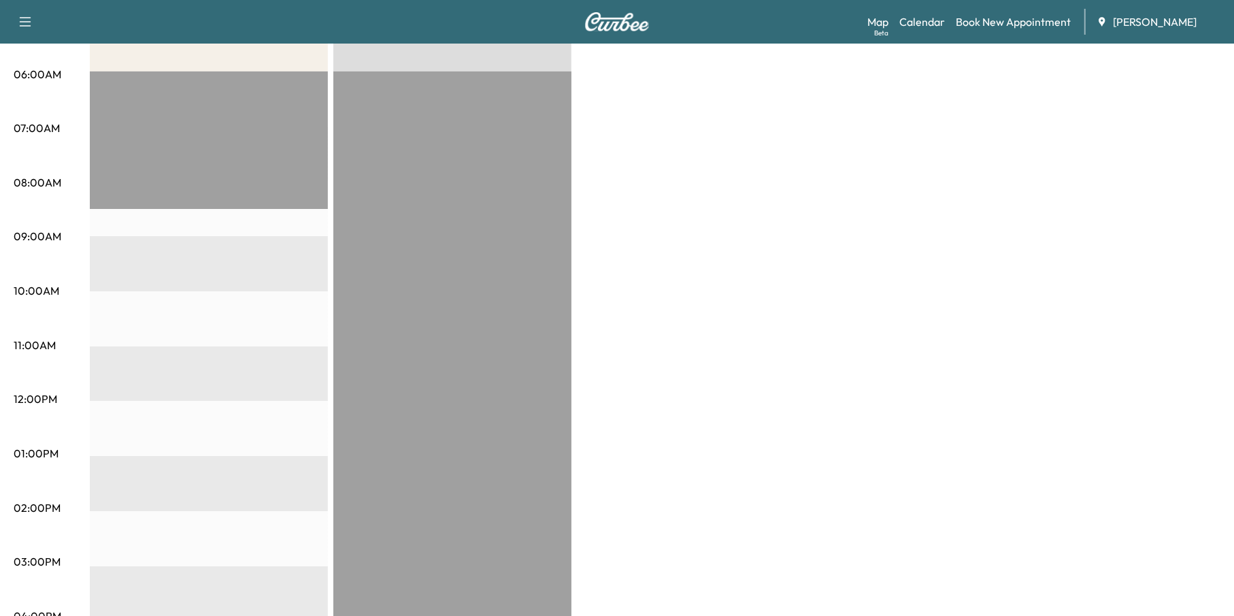
scroll to position [0, 0]
